Goal: Task Accomplishment & Management: Complete application form

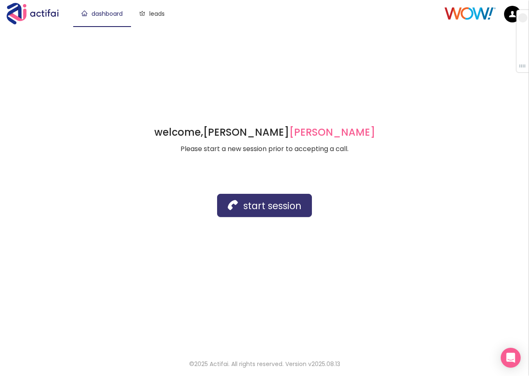
click at [251, 209] on button "start session" at bounding box center [264, 205] width 95 height 23
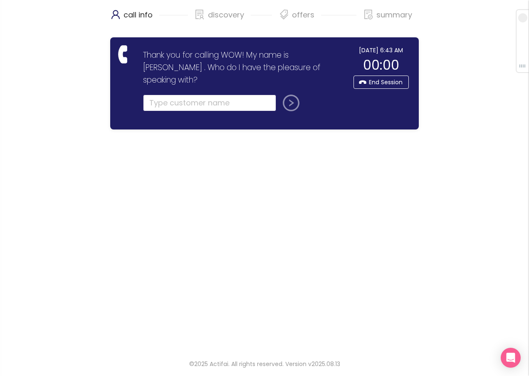
click at [164, 95] on input "text" at bounding box center [209, 103] width 133 height 17
click at [194, 95] on input "text" at bounding box center [209, 103] width 133 height 17
type input "[PERSON_NAME]"
click at [290, 95] on button "submit" at bounding box center [289, 103] width 20 height 17
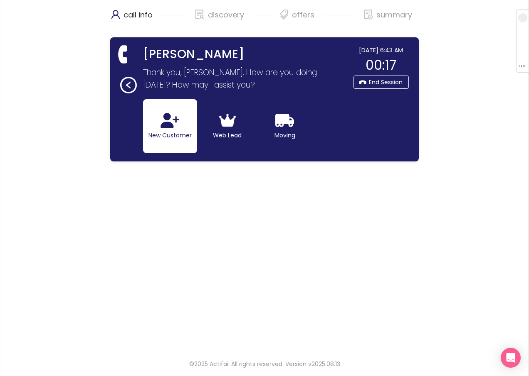
click at [154, 135] on button "New Customer" at bounding box center [170, 126] width 54 height 54
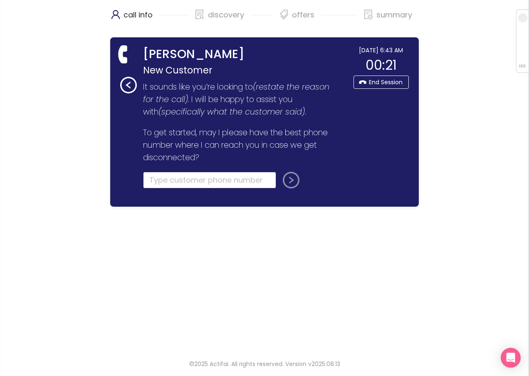
click at [160, 184] on input "tel" at bounding box center [209, 180] width 133 height 17
click at [157, 182] on input "tel" at bounding box center [209, 180] width 133 height 17
type input "[PHONE_NUMBER]"
drag, startPoint x: 292, startPoint y: 177, endPoint x: 268, endPoint y: 181, distance: 24.0
click at [292, 178] on button "submit" at bounding box center [289, 180] width 20 height 17
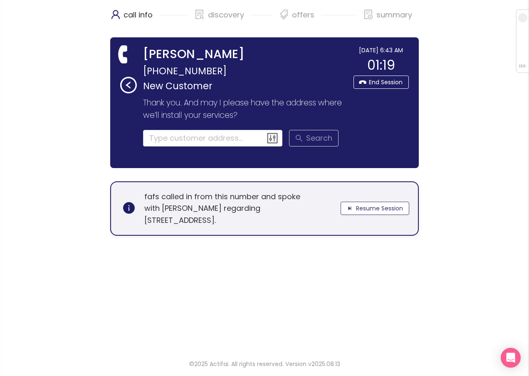
click at [364, 210] on button "Resume Session" at bounding box center [374, 208] width 69 height 13
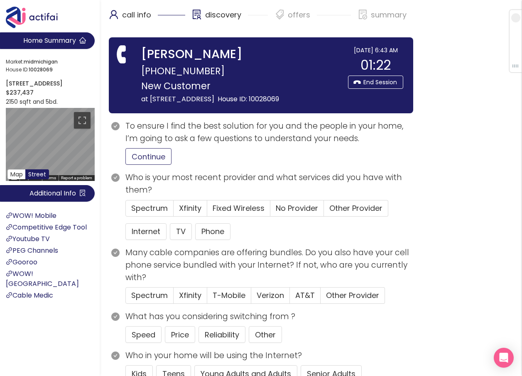
click at [146, 165] on button "Continue" at bounding box center [148, 156] width 46 height 17
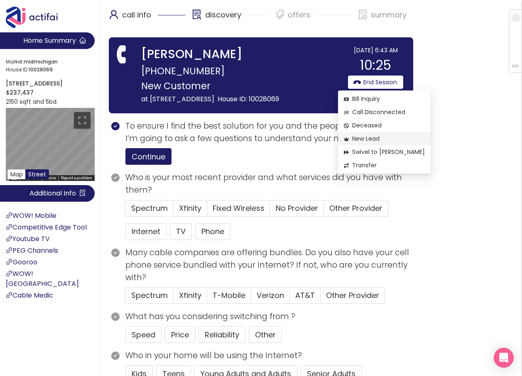
click at [367, 137] on span "New Lead" at bounding box center [384, 138] width 81 height 9
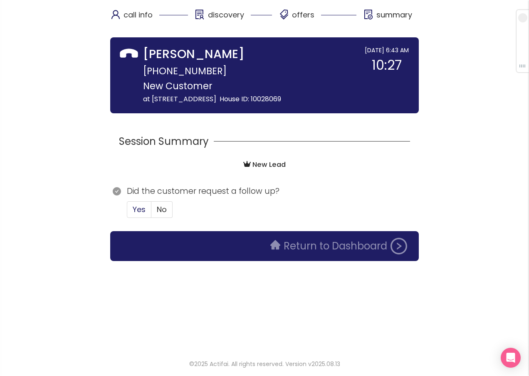
click at [140, 215] on span "Yes" at bounding box center [139, 209] width 13 height 10
click at [127, 212] on input "Yes" at bounding box center [127, 212] width 0 height 0
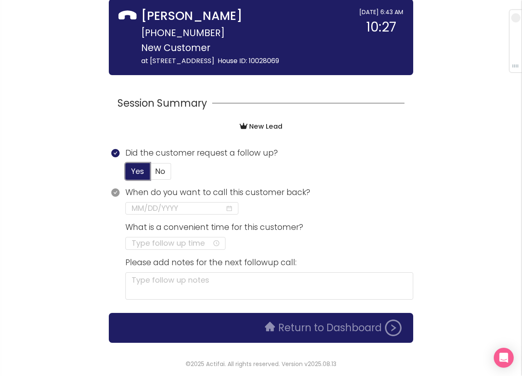
scroll to position [49, 0]
click at [163, 207] on input at bounding box center [178, 209] width 93 height 12
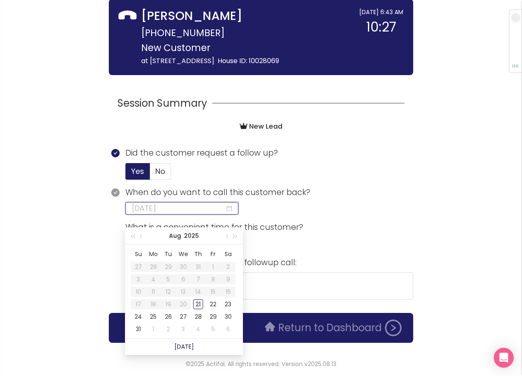
type input "[DATE]"
click at [195, 300] on div "21" at bounding box center [198, 305] width 10 height 10
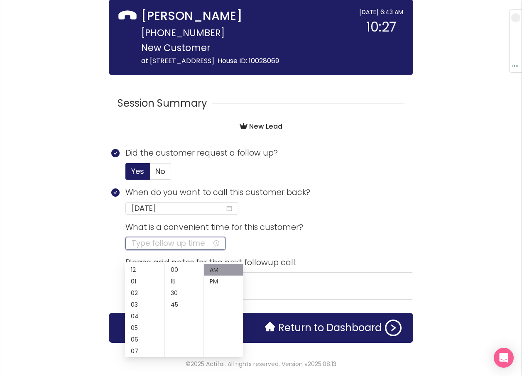
click at [151, 242] on input at bounding box center [172, 244] width 81 height 12
click at [135, 288] on div "02" at bounding box center [144, 294] width 39 height 12
click at [213, 276] on div "PM" at bounding box center [223, 282] width 39 height 12
type input "02:00 PM"
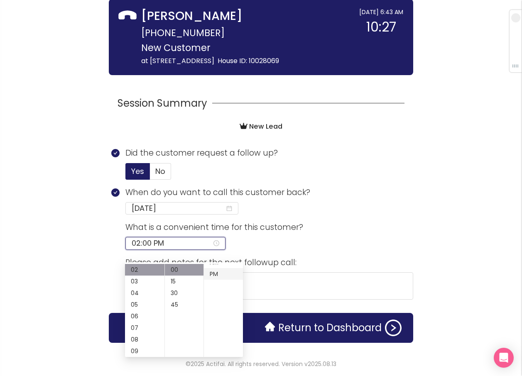
scroll to position [12, 0]
click at [179, 264] on div "00" at bounding box center [184, 270] width 39 height 12
click at [212, 264] on div "PM" at bounding box center [223, 270] width 39 height 12
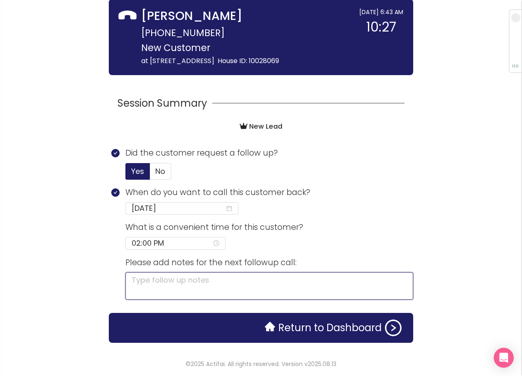
click at [274, 285] on textarea at bounding box center [269, 286] width 288 height 27
click at [200, 286] on textarea at bounding box center [269, 286] width 288 height 27
type textarea "F"
type textarea "FO"
type textarea "FOL"
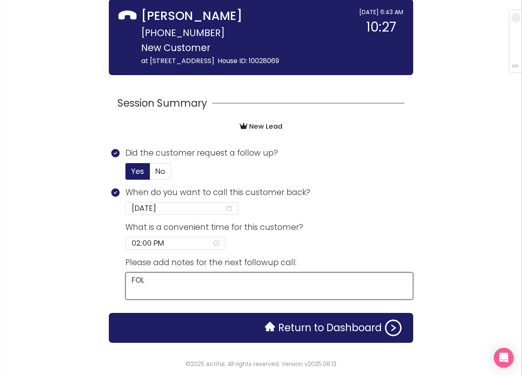
type textarea "FOLL"
type textarea "FOLLO"
type textarea "FOLLOW"
type textarea "FOLLOW U"
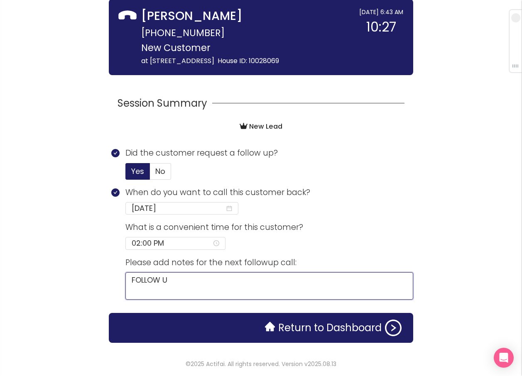
type textarea "FOLLOW UP"
type textarea "FOLLOW UP A"
type textarea "FOLLOW UP AC"
type textarea "FOLLOW UP ACT"
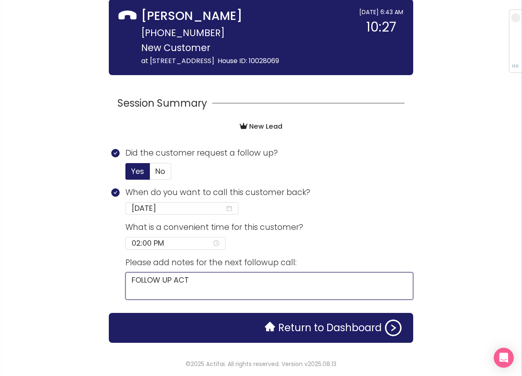
type textarea "FOLLOW UP ACTI"
type textarea "FOLLOW UP ACTIV"
type textarea "FOLLOW UP ACTIVE"
type textarea "FOLLOW UP ACTIVE A"
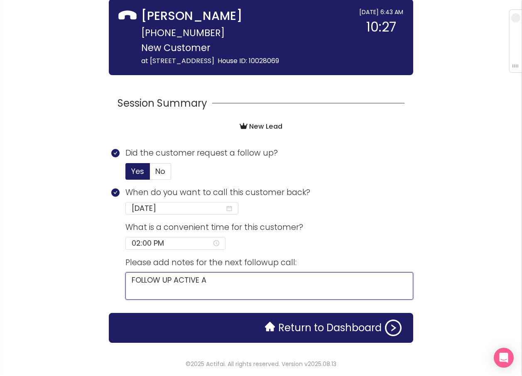
type textarea "FOLLOW UP ACTIVE AC"
type textarea "FOLLOW UP ACTIVE ACC"
type textarea "FOLLOW UP ACTIVE ACCT"
click at [255, 283] on textarea "FOLLOW UP ACTIVE ACCT" at bounding box center [269, 286] width 288 height 27
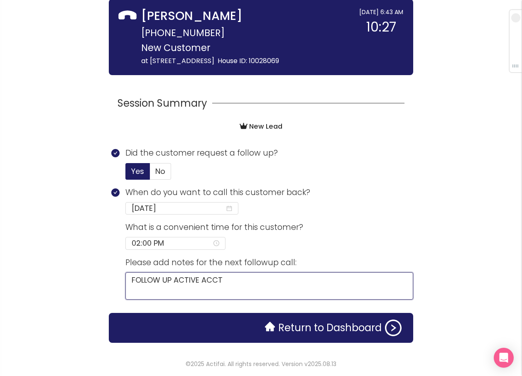
paste textarea "[PERSON_NAME] [PHONE_NUMBER]"
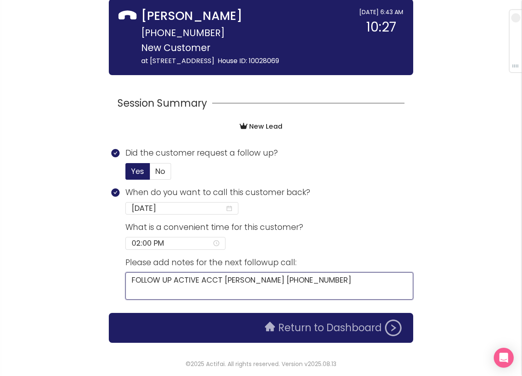
type textarea "FOLLOW UP ACTIVE ACCT [PERSON_NAME] [PHONE_NUMBER]"
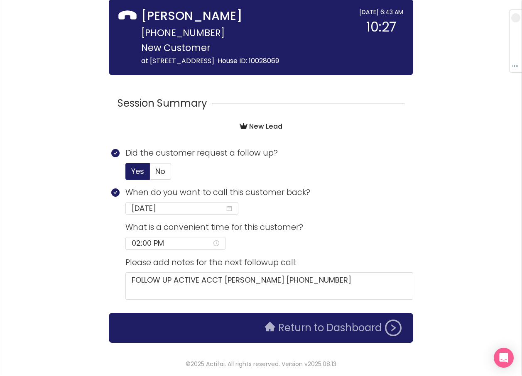
click at [292, 333] on button "Return to Dashboard" at bounding box center [333, 328] width 147 height 17
